Goal: Task Accomplishment & Management: Use online tool/utility

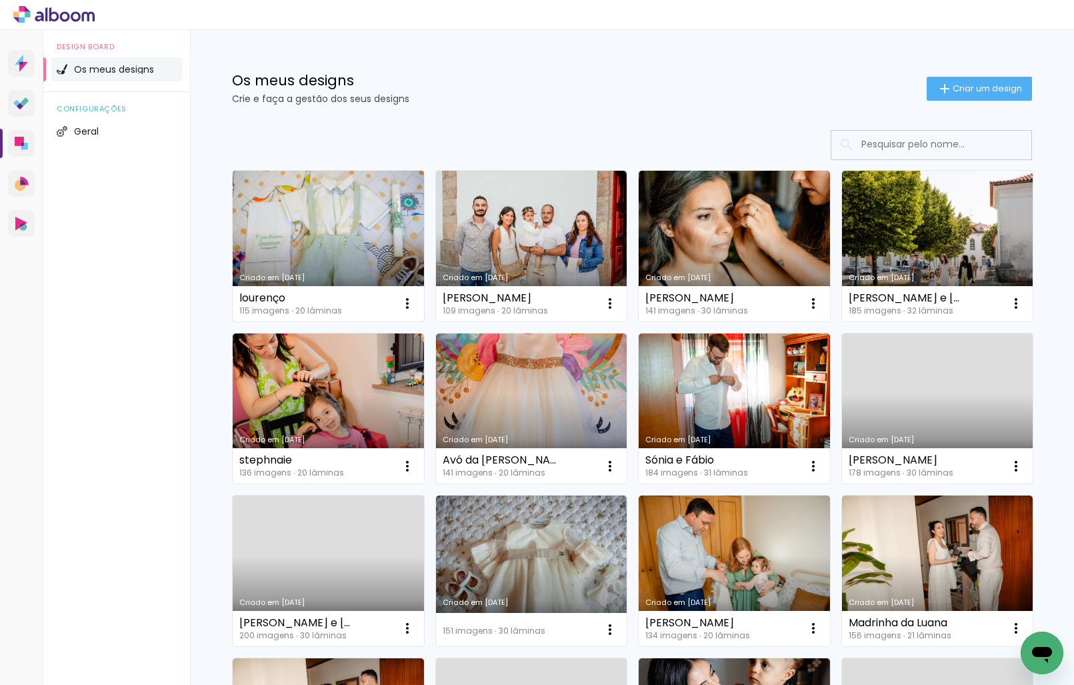
click at [365, 221] on link "Criado em [DATE]" at bounding box center [328, 246] width 191 height 151
